Goal: Information Seeking & Learning: Find specific fact

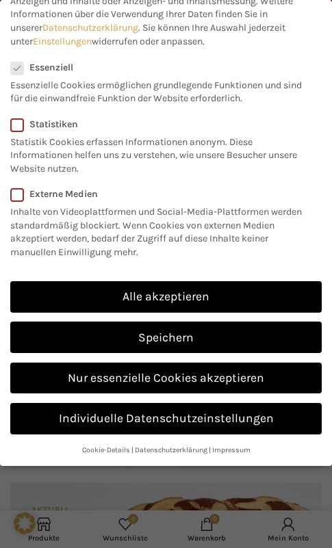
scroll to position [177, 0]
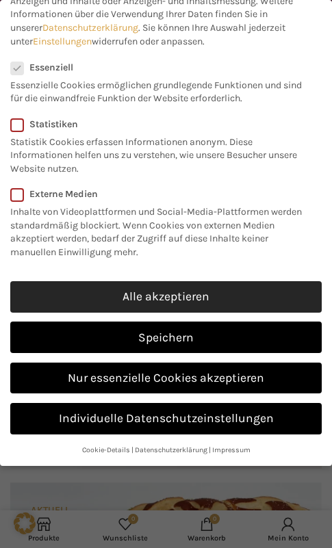
click at [177, 298] on link "Alle akzeptieren" at bounding box center [166, 296] width 312 height 31
checkbox input "true"
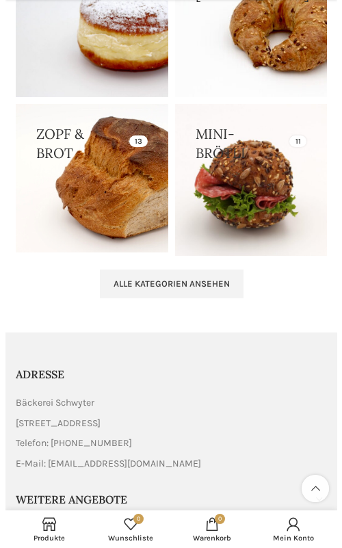
scroll to position [3277, 0]
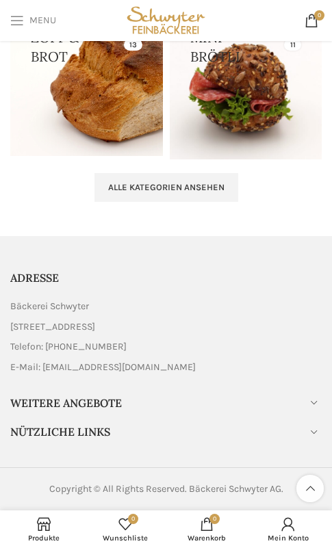
click at [13, 21] on span "Open mobile menu" at bounding box center [17, 21] width 14 height 14
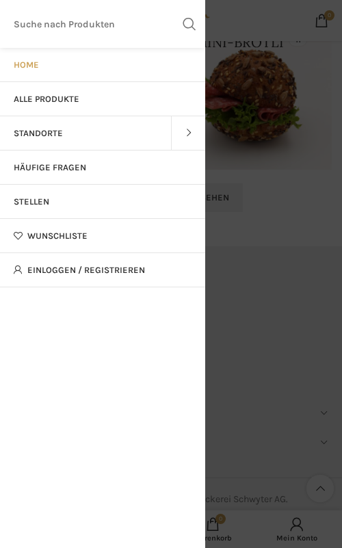
click at [181, 135] on span at bounding box center [188, 133] width 34 height 34
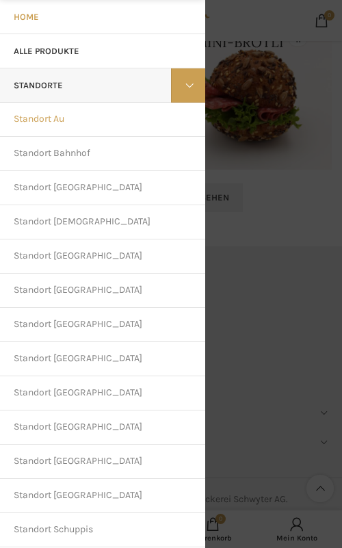
scroll to position [68, 0]
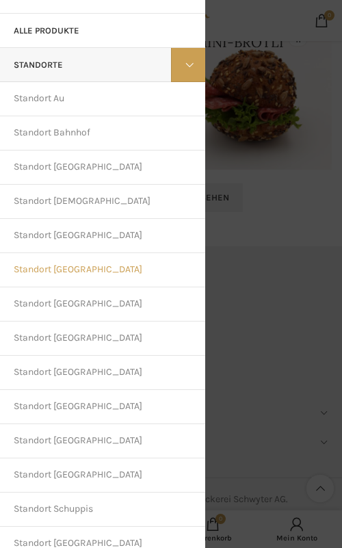
click at [64, 266] on link "Standort [GEOGRAPHIC_DATA]" at bounding box center [102, 270] width 205 height 34
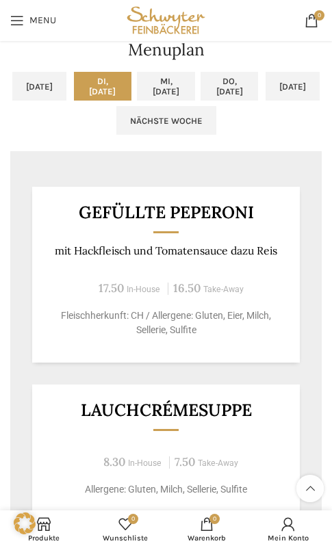
scroll to position [958, 0]
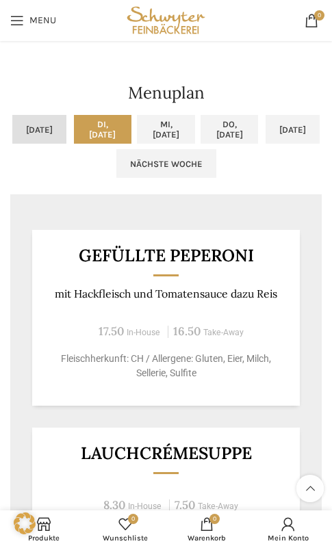
click at [66, 124] on link "[DATE]" at bounding box center [39, 129] width 54 height 29
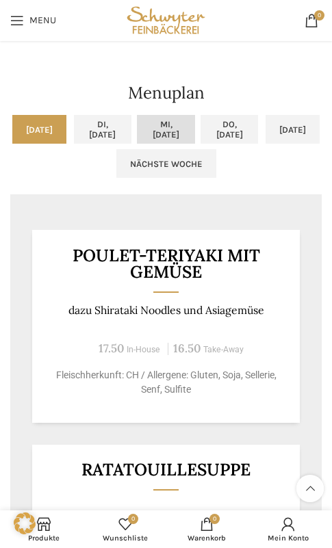
click at [195, 142] on link "Mi, [DATE]" at bounding box center [166, 129] width 58 height 29
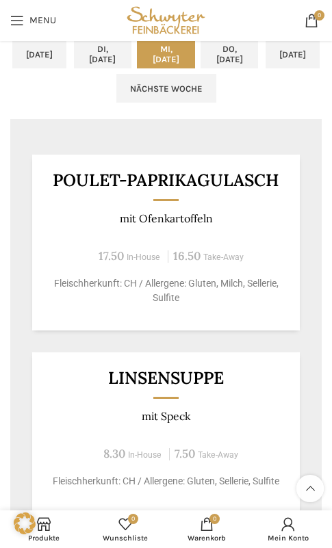
scroll to position [1027, 0]
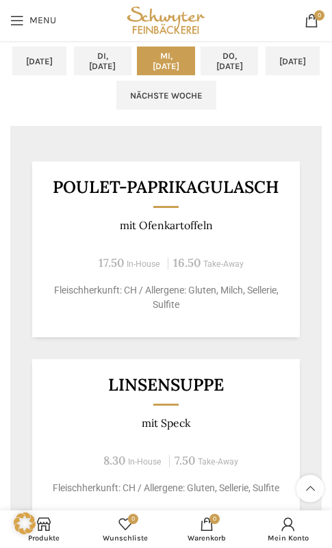
click at [75, 113] on ul "[DATE] Di, [DATE] Mi, [DATE] Do, [DATE] [DATE] Nächste Woche" at bounding box center [166, 86] width 312 height 79
click at [201, 75] on link "Do, [DATE]" at bounding box center [230, 61] width 58 height 29
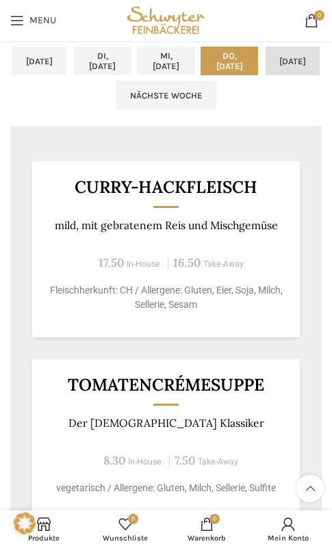
click at [266, 75] on link "[DATE]" at bounding box center [293, 61] width 54 height 29
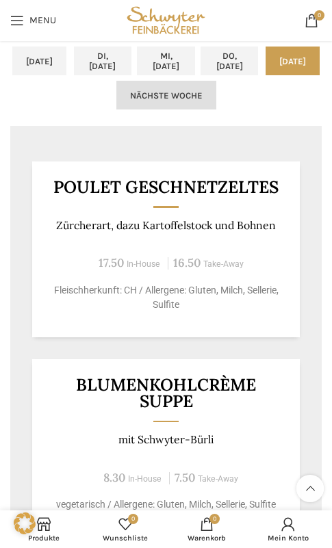
click at [216, 101] on link "Nächste Woche" at bounding box center [166, 95] width 100 height 29
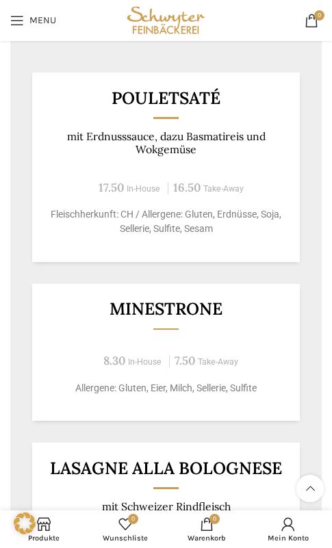
scroll to position [1095, 0]
